Goal: Transaction & Acquisition: Purchase product/service

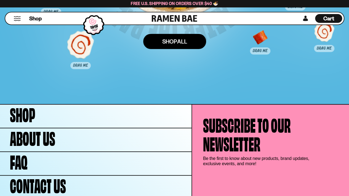
scroll to position [3165, 0]
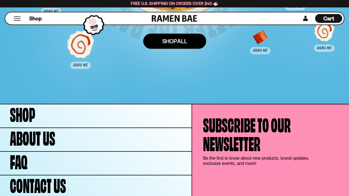
click at [179, 40] on link "Shop ALl" at bounding box center [174, 41] width 63 height 15
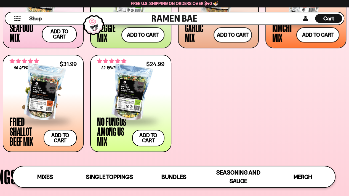
scroll to position [285, 0]
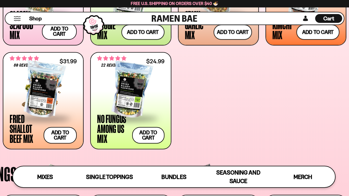
click at [43, 102] on div at bounding box center [43, 90] width 67 height 55
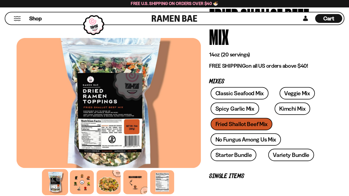
scroll to position [65, 0]
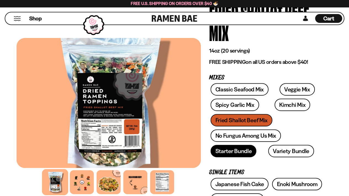
click at [234, 154] on link "Starter Bundle" at bounding box center [233, 151] width 46 height 12
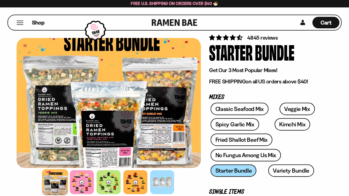
scroll to position [36, 0]
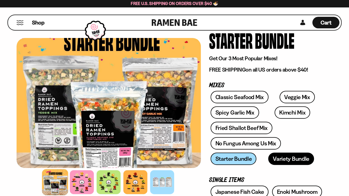
click at [281, 157] on link "Variety Bundle" at bounding box center [291, 159] width 46 height 12
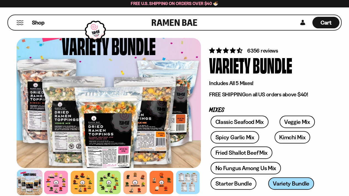
scroll to position [11, 0]
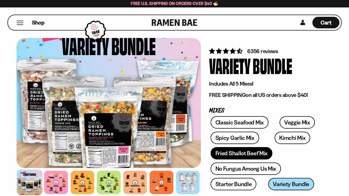
click at [243, 154] on link "Fried Shallot Beef Mix" at bounding box center [241, 153] width 62 height 12
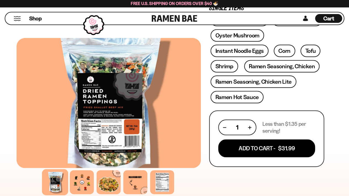
scroll to position [230, 0]
